Goal: Use online tool/utility: Utilize a website feature to perform a specific function

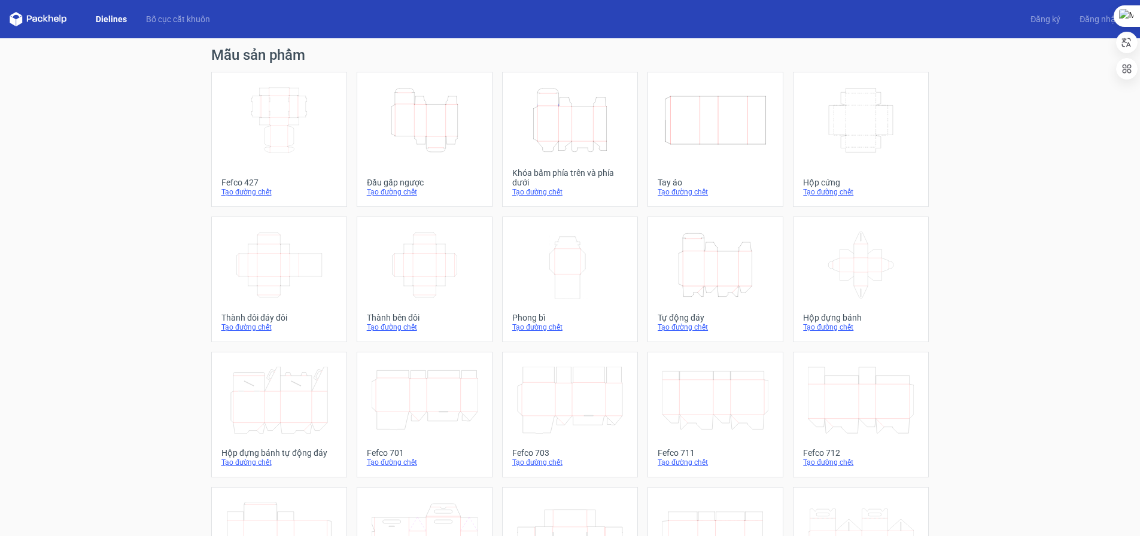
click at [562, 120] on icon "Height Depth Width" at bounding box center [570, 120] width 106 height 67
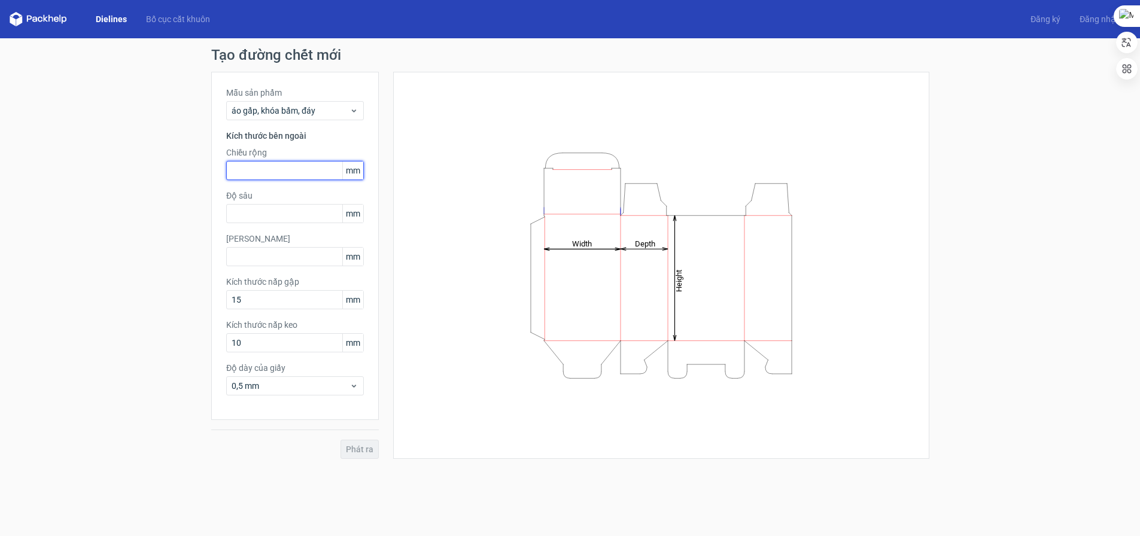
click at [262, 176] on input "text" at bounding box center [295, 170] width 138 height 19
type input "106"
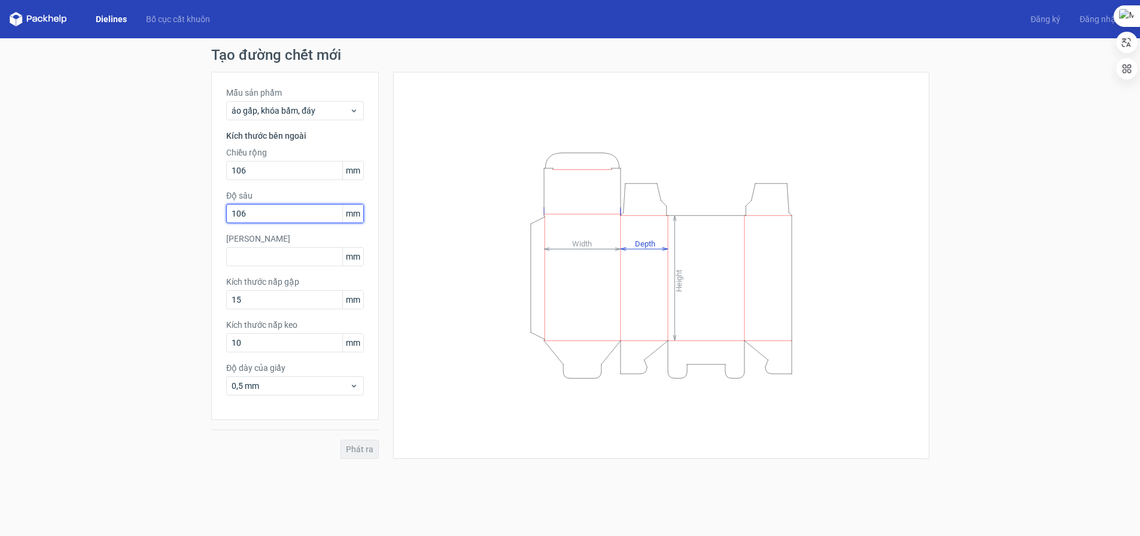
type input "106"
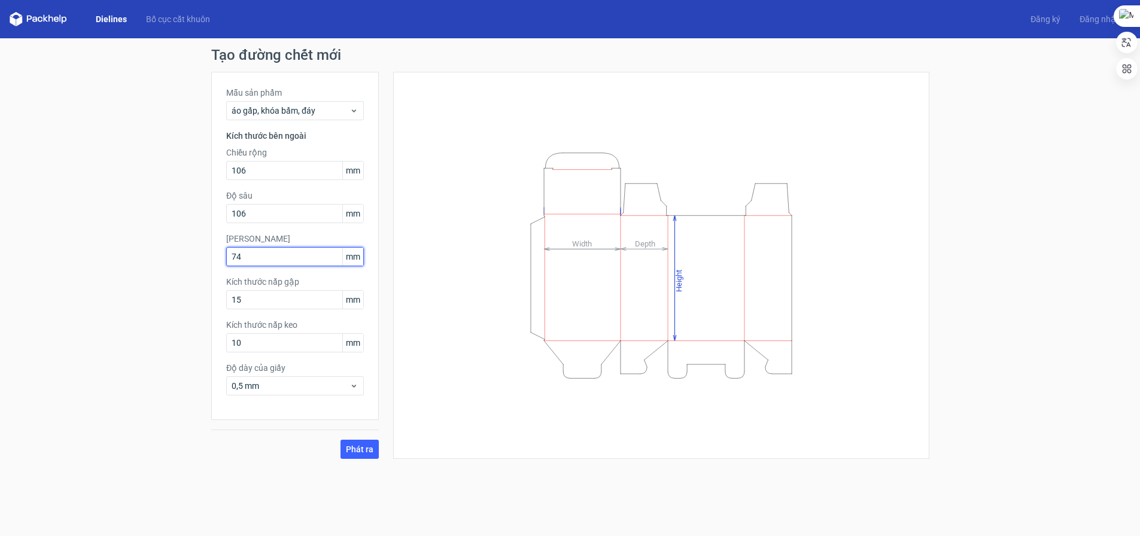
type input "74"
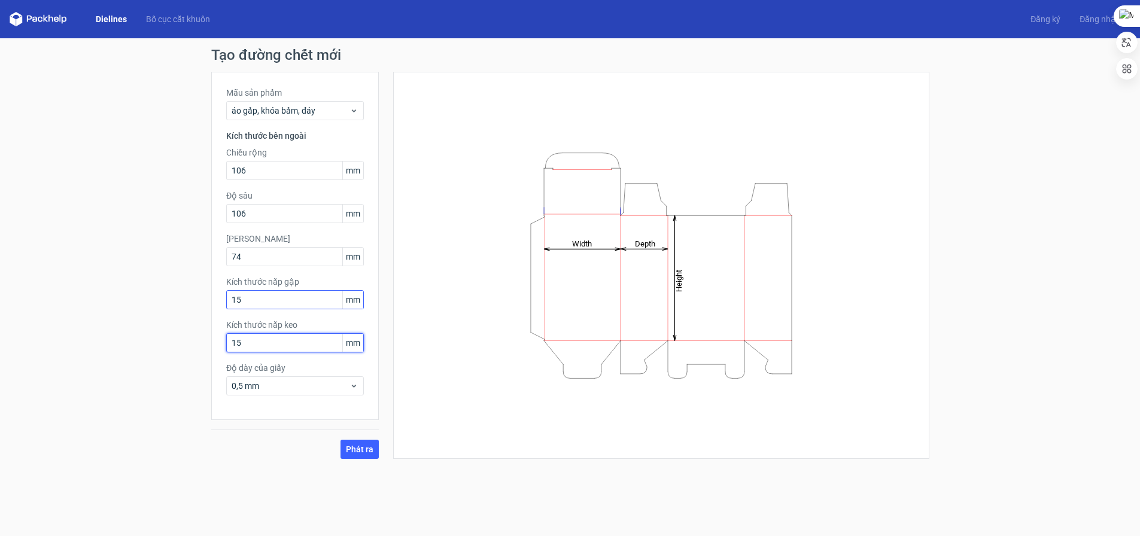
type input "15"
click at [274, 301] on input "15" at bounding box center [295, 299] width 138 height 19
type input "18"
click at [341, 440] on button "Phát ra" at bounding box center [360, 449] width 38 height 19
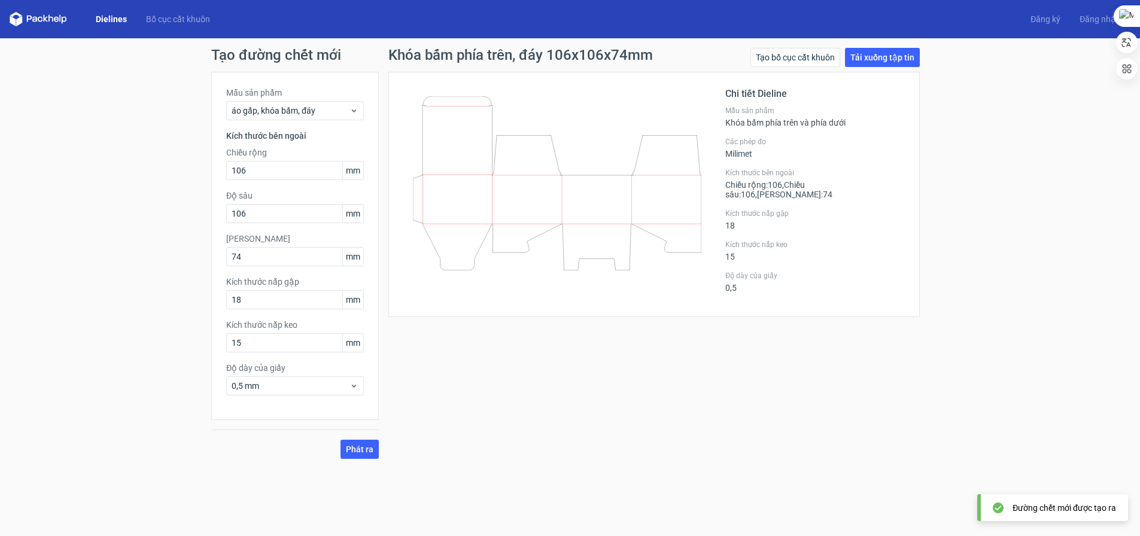
click at [1024, 354] on div "Tạo đường chết mới Mẫu sản phẩm áo gấp, khóa bấm, đáy Kích thước bên ngoài Chiề…" at bounding box center [570, 253] width 1140 height 430
click at [1034, 199] on div "Tạo đường chết mới Mẫu sản phẩm áo gấp, khóa bấm, đáy Kích thước bên ngoài Chiề…" at bounding box center [570, 253] width 1140 height 430
click at [691, 378] on div "Khóa bấm phía trên, đáy 106x106x74mm Tạo bố cục cắt khuôn Tải xuống tập tin Chi…" at bounding box center [654, 253] width 551 height 411
